Goal: Register for event/course

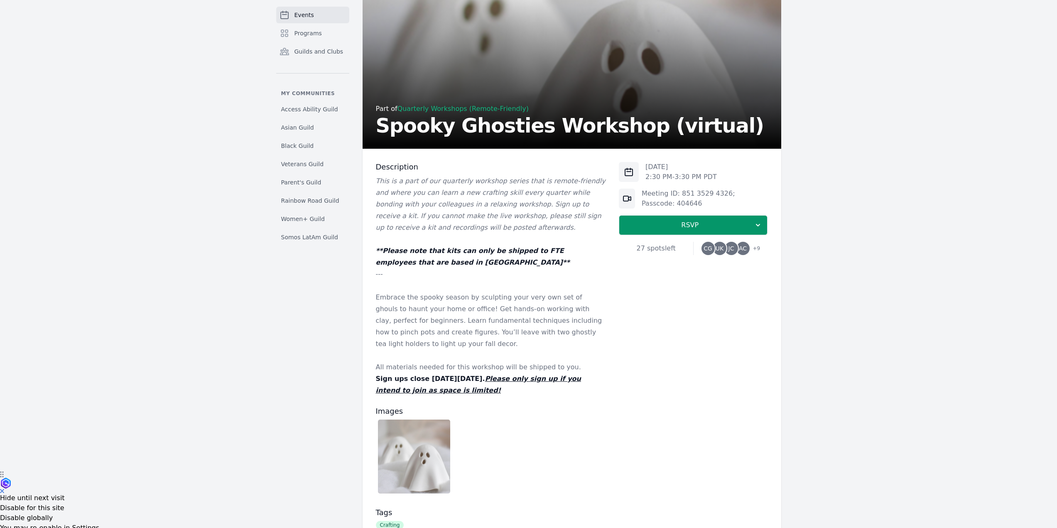
scroll to position [83, 0]
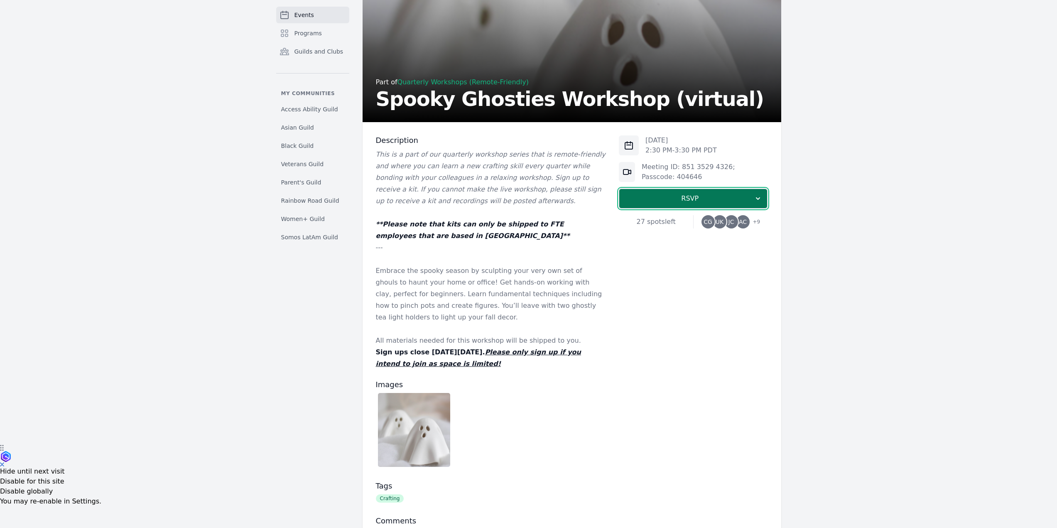
click at [679, 198] on span "RSVP" at bounding box center [690, 199] width 128 height 10
click at [672, 221] on link "I'm going" at bounding box center [693, 221] width 149 height 15
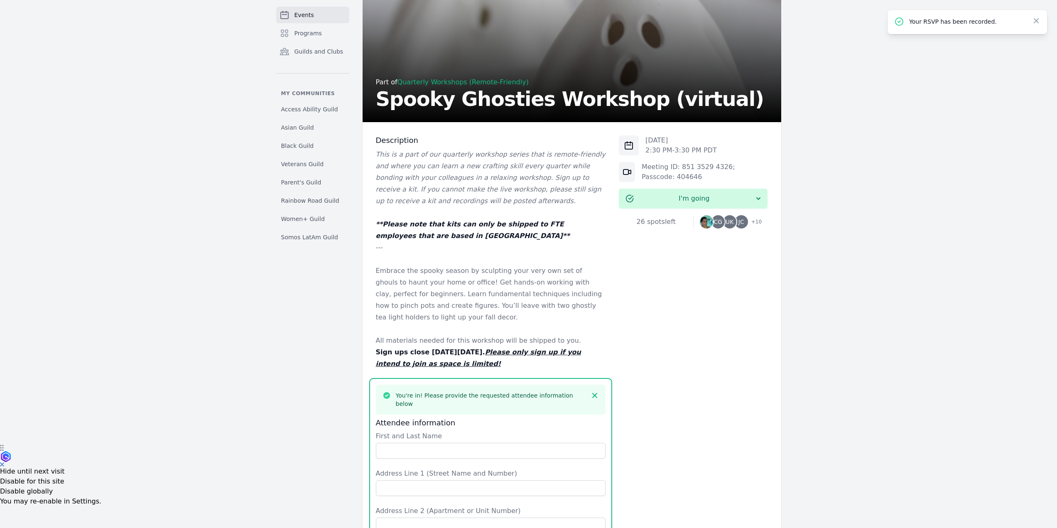
scroll to position [451, 0]
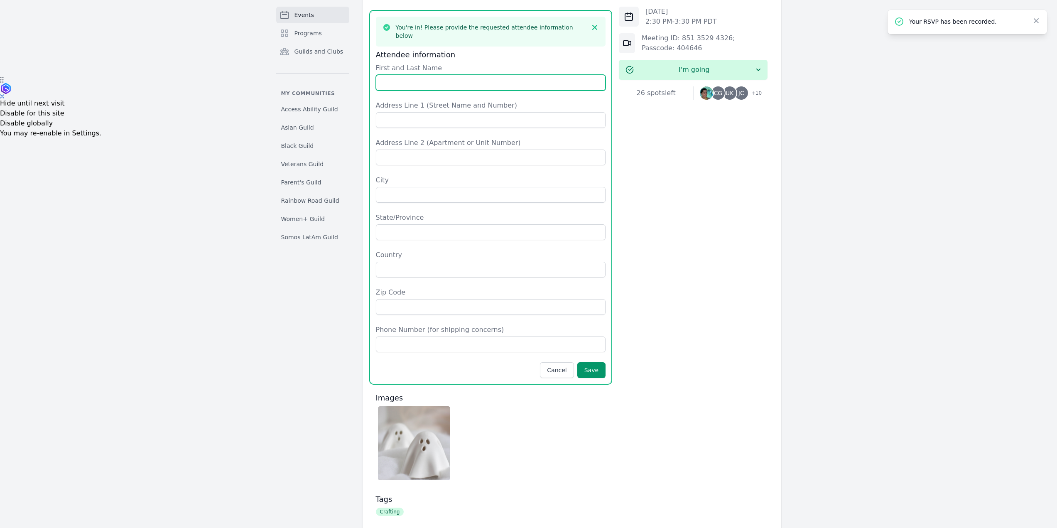
click at [428, 75] on input "First and Last Name" at bounding box center [491, 83] width 230 height 16
type input "m"
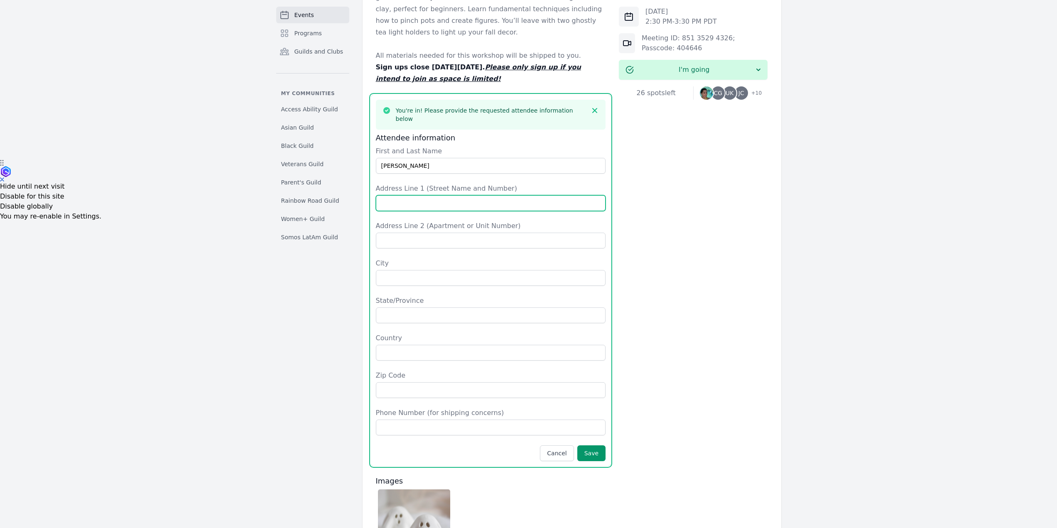
click at [445, 195] on input "Address Line 1 (Street Name and Number)" at bounding box center [491, 203] width 230 height 16
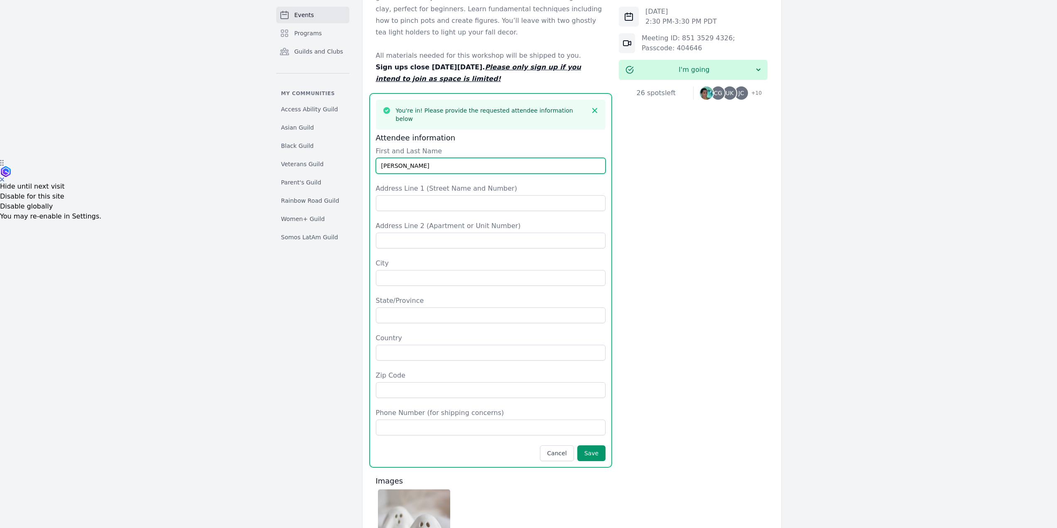
click at [460, 158] on input "[PERSON_NAME]" at bounding box center [491, 166] width 230 height 16
type input "[PERSON_NAME]"
click at [456, 184] on div "Address Line 1 (Street Name and Number)" at bounding box center [491, 197] width 230 height 27
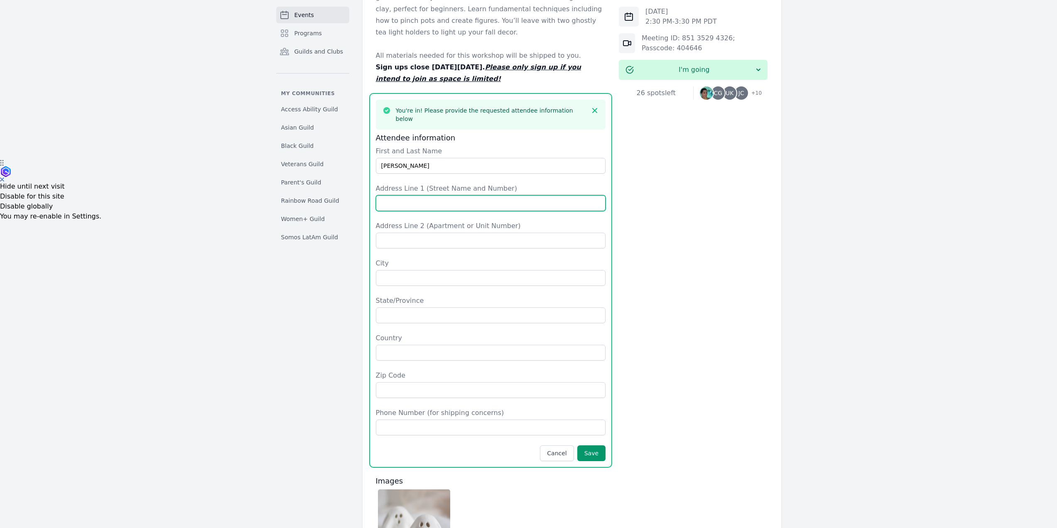
click at [456, 195] on input "Address Line 1 (Street Name and Number)" at bounding box center [491, 203] width 230 height 16
type input "[STREET_ADDRESS]"
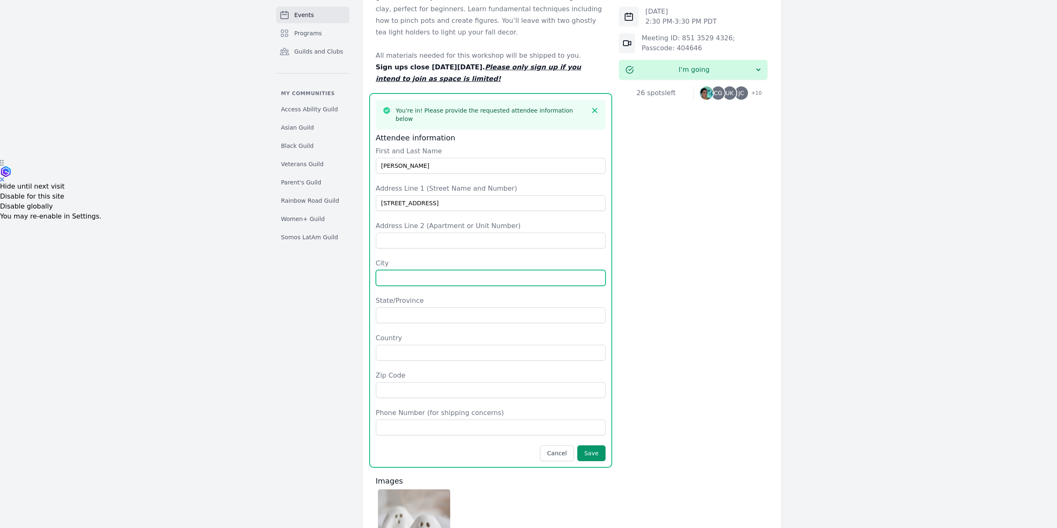
type input "Lacey"
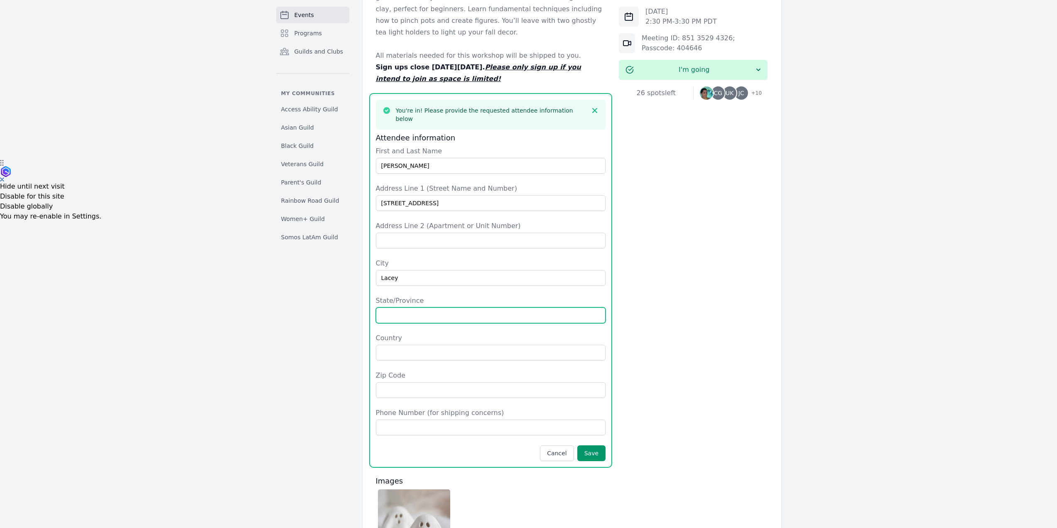
type input "WA"
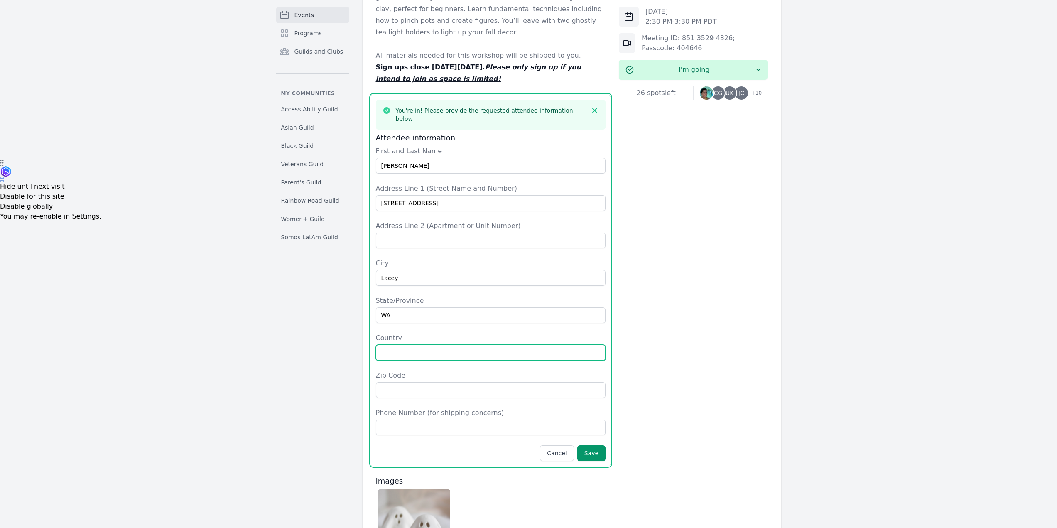
type input "[GEOGRAPHIC_DATA]"
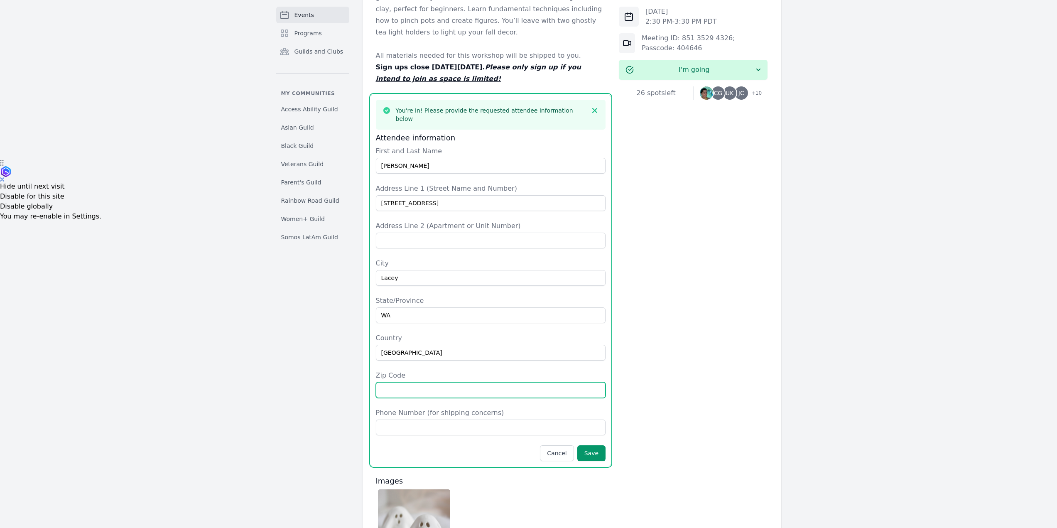
type input "98516"
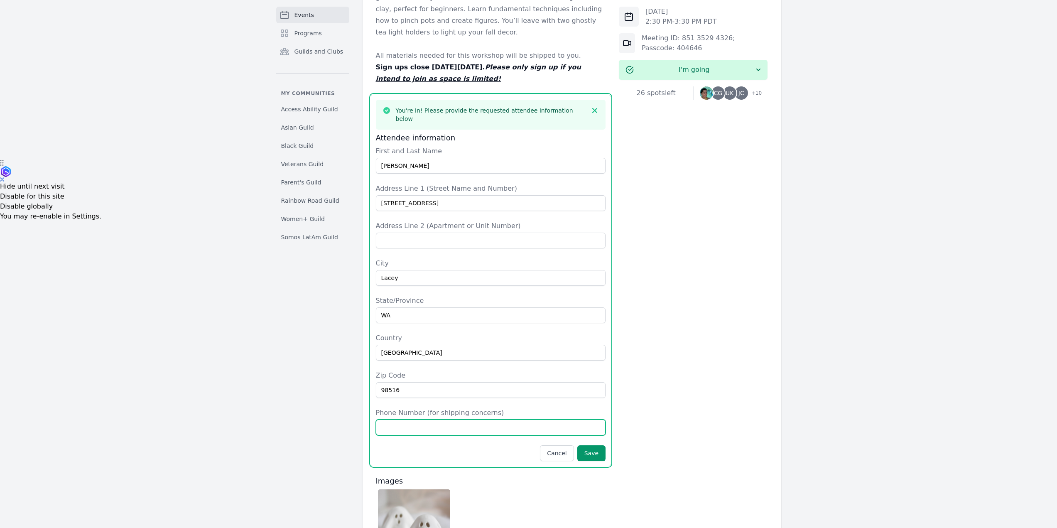
type input "4107130463"
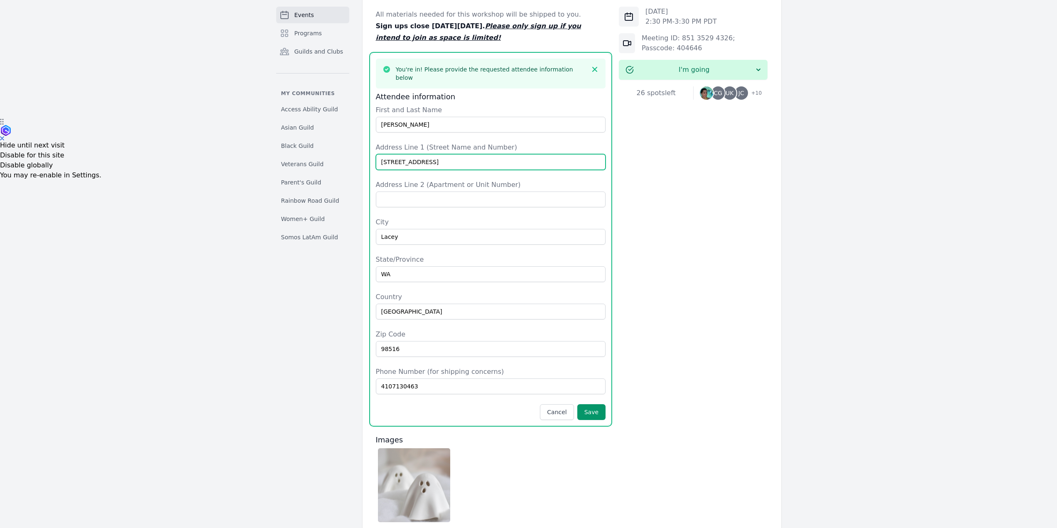
scroll to position [410, 0]
click at [595, 404] on button "Save" at bounding box center [591, 412] width 28 height 16
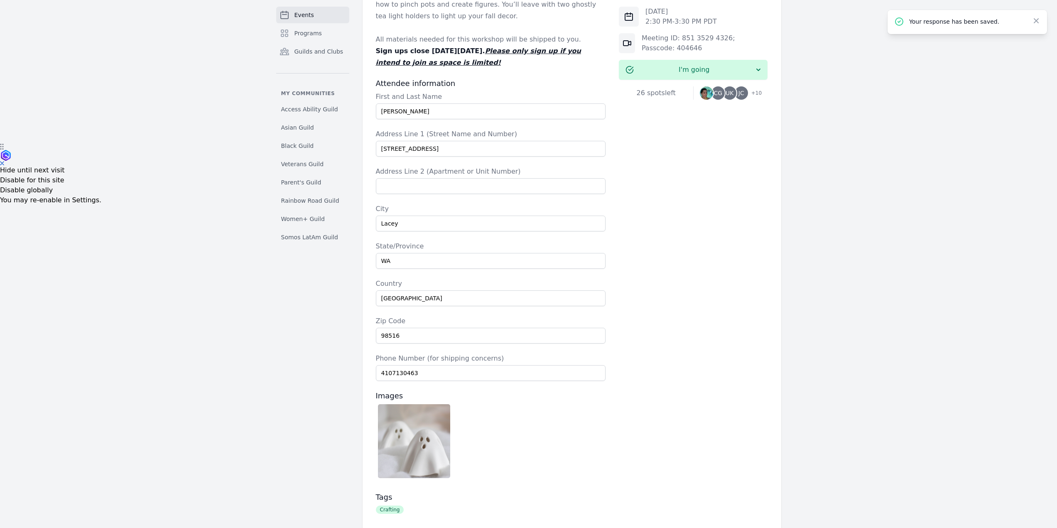
scroll to position [265, 0]
